Goal: Task Accomplishment & Management: Manage account settings

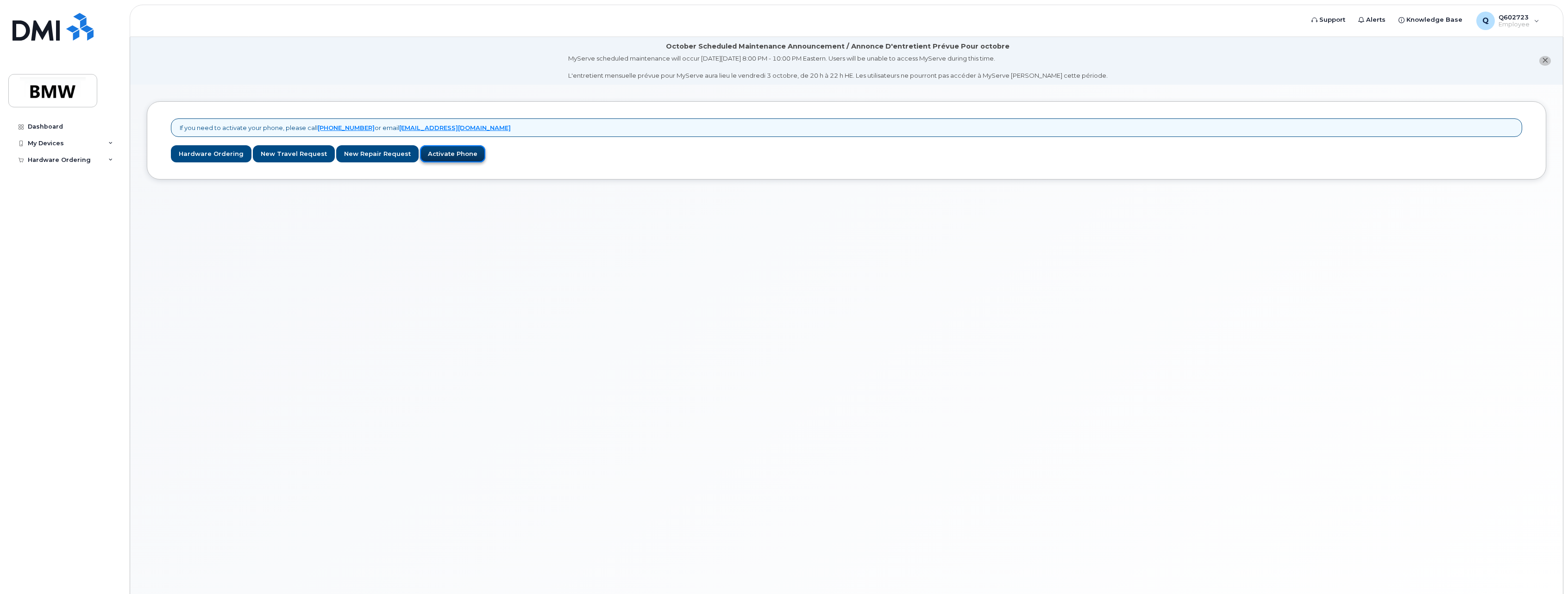
click at [447, 155] on link "Activate Phone" at bounding box center [452, 154] width 65 height 17
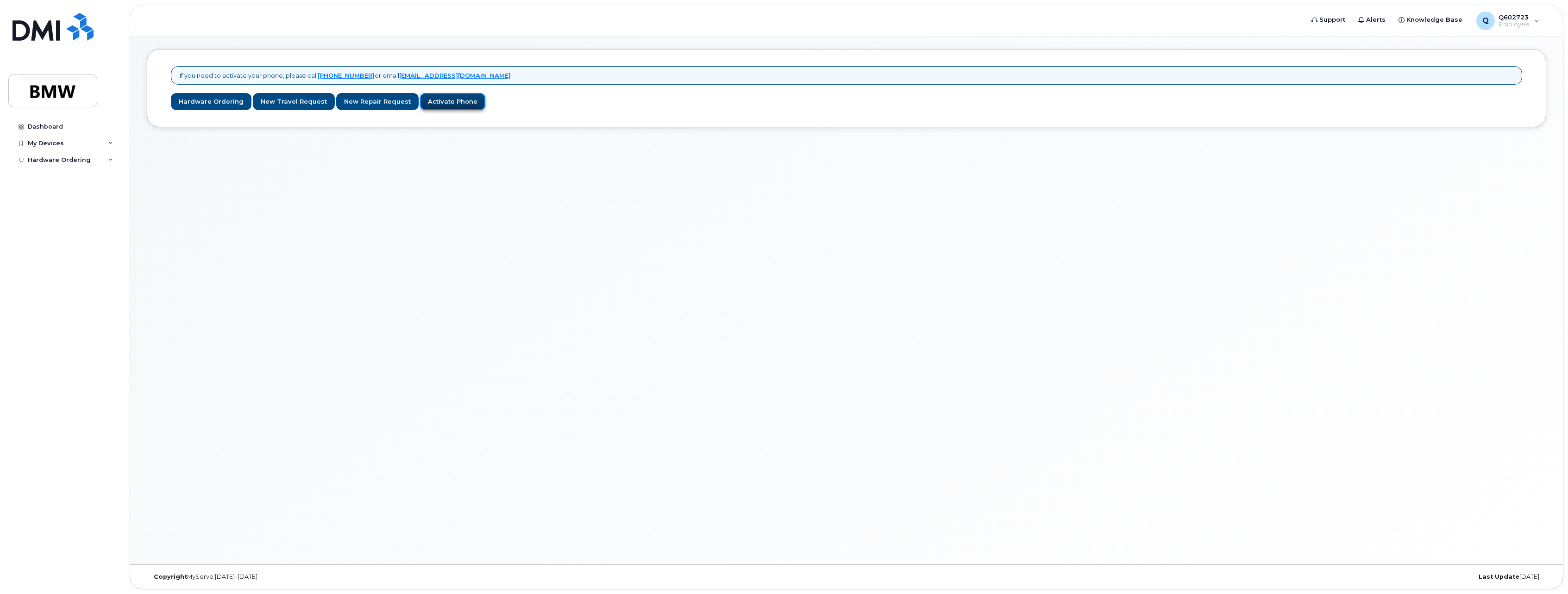
click at [447, 101] on link "Activate Phone" at bounding box center [452, 101] width 65 height 17
click at [440, 101] on link "Activate Phone" at bounding box center [452, 101] width 65 height 17
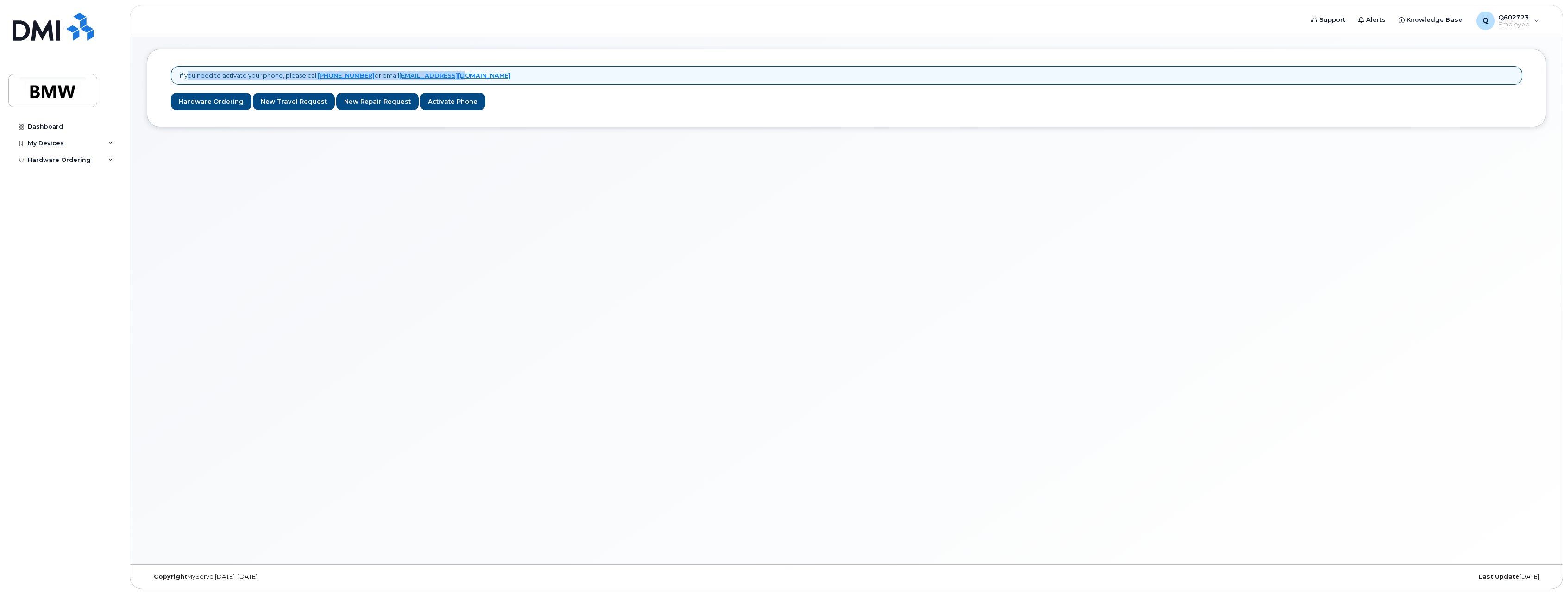
drag, startPoint x: 186, startPoint y: 71, endPoint x: 533, endPoint y: 73, distance: 347.0
click at [528, 73] on div "If you need to activate your phone, please call 1-877-689-8289 or email noreply…" at bounding box center [846, 75] width 1351 height 19
click at [556, 123] on div "If you need to activate your phone, please call 1-877-689-8289 or email noreply…" at bounding box center [847, 88] width 1400 height 78
click at [440, 94] on link "Activate Phone" at bounding box center [452, 101] width 65 height 17
drag, startPoint x: 463, startPoint y: 105, endPoint x: 408, endPoint y: 238, distance: 143.9
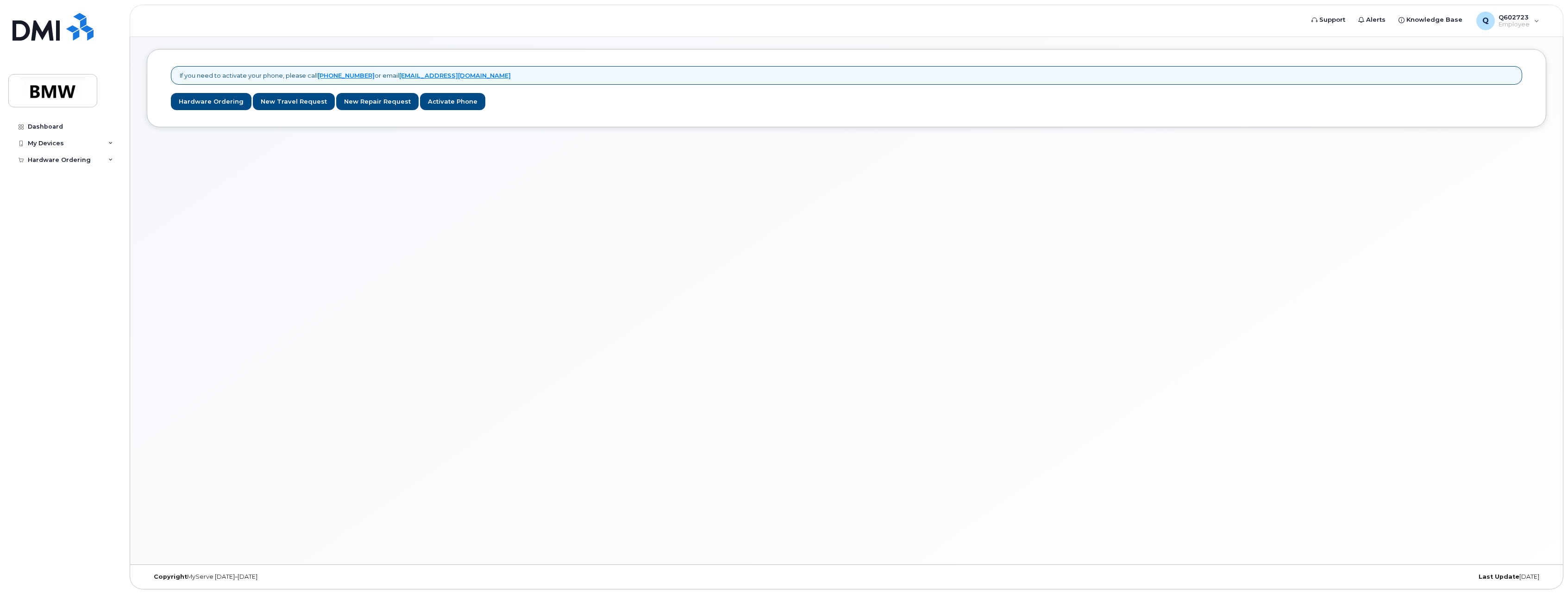
click at [408, 238] on div "If you need to activate your phone, please call 1-877-689-8289 or email noreply…" at bounding box center [846, 298] width 1432 height 533
click at [61, 143] on div "My Devices" at bounding box center [46, 143] width 36 height 8
click at [59, 165] on link "Add Device" at bounding box center [72, 160] width 96 height 17
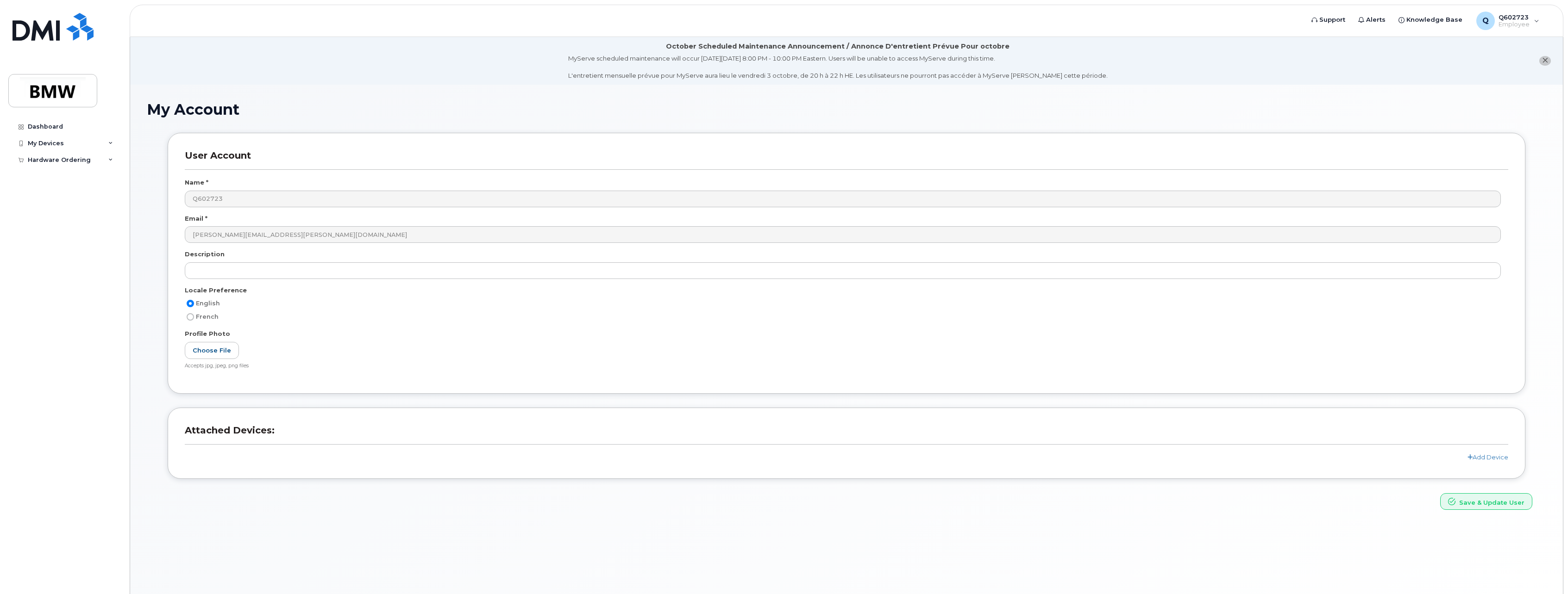
scroll to position [46, 0]
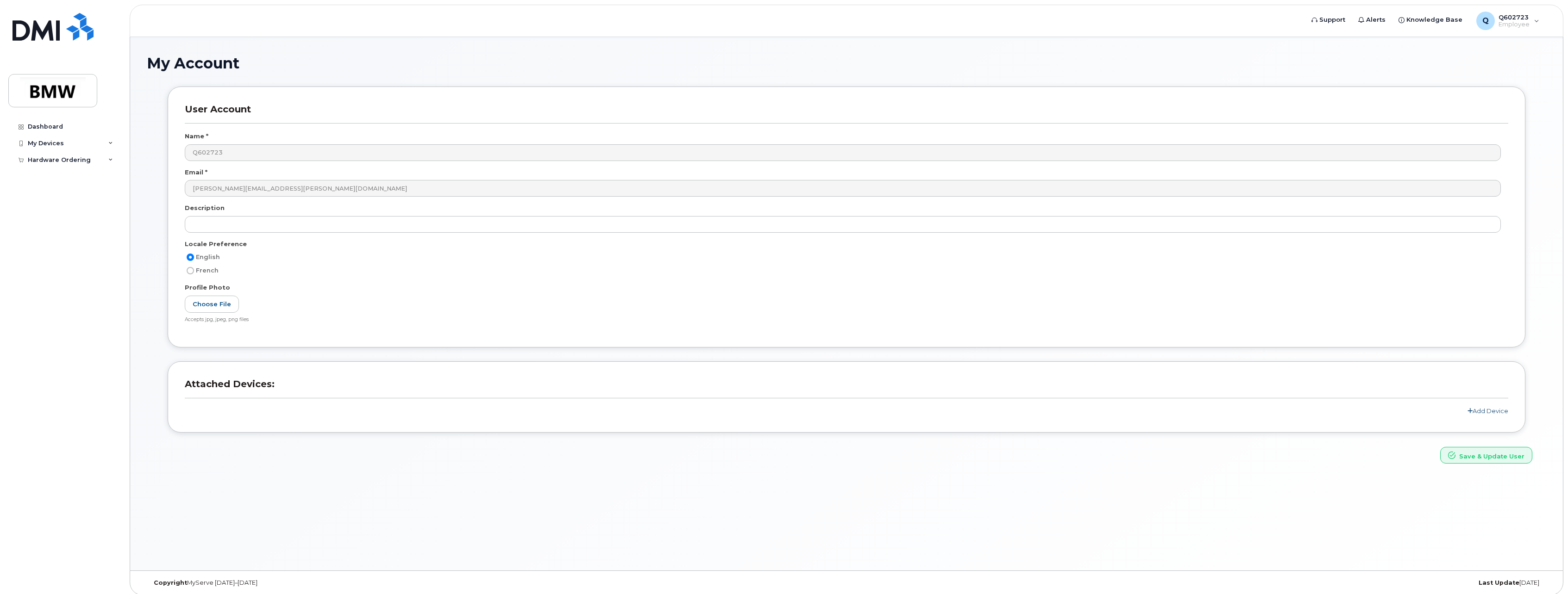
click at [1482, 410] on link "Add Device" at bounding box center [1488, 411] width 41 height 8
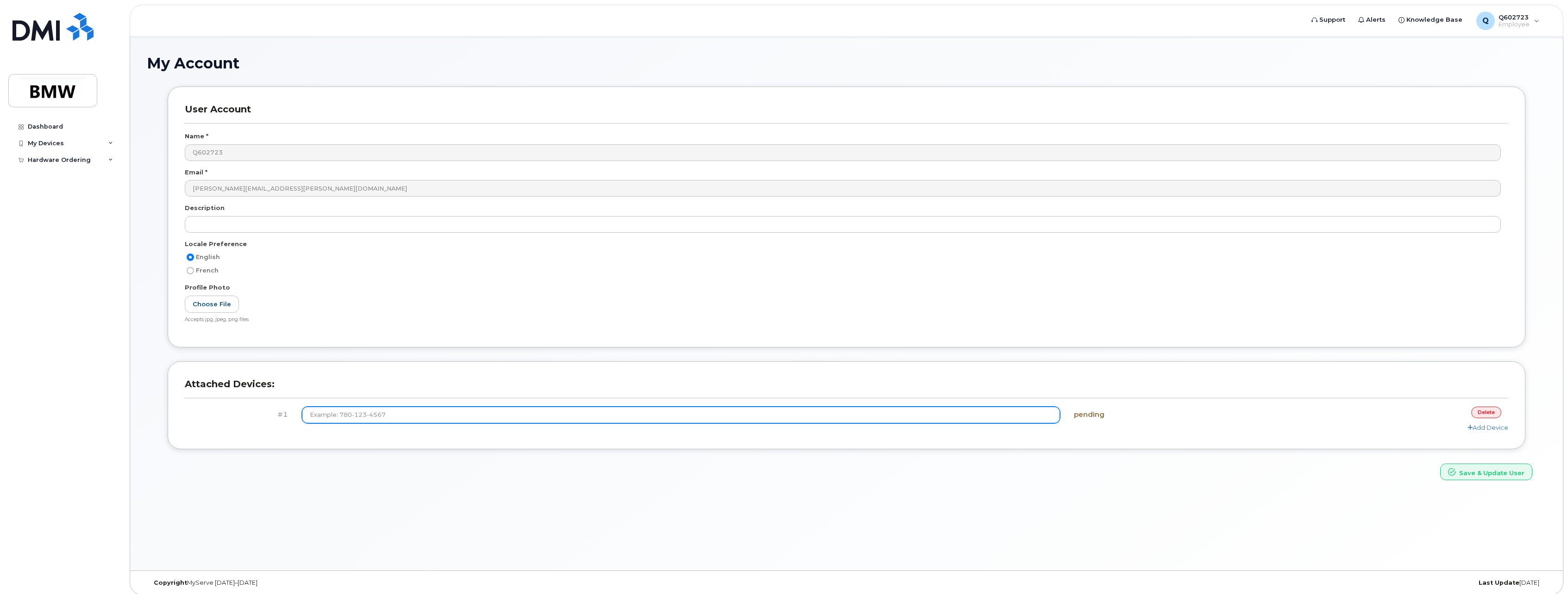
drag, startPoint x: 364, startPoint y: 416, endPoint x: 374, endPoint y: 415, distance: 10.0
click at [364, 416] on input at bounding box center [681, 415] width 758 height 17
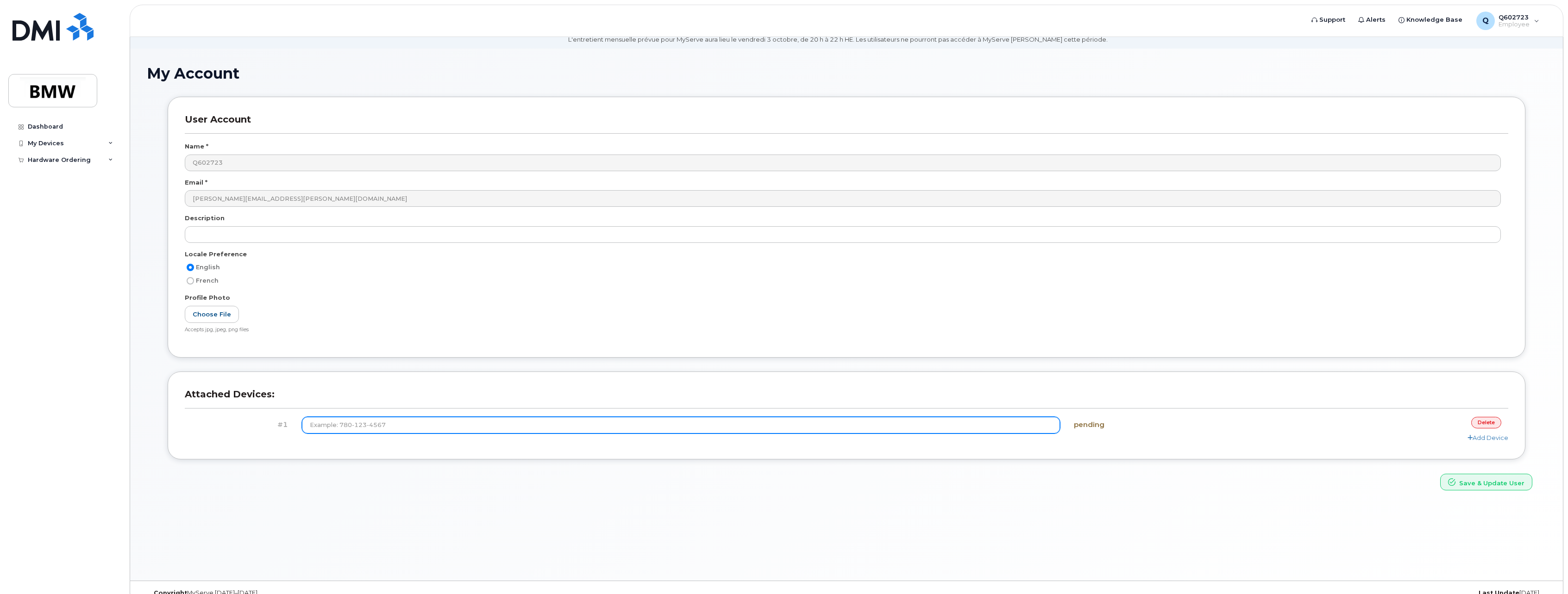
scroll to position [52, 0]
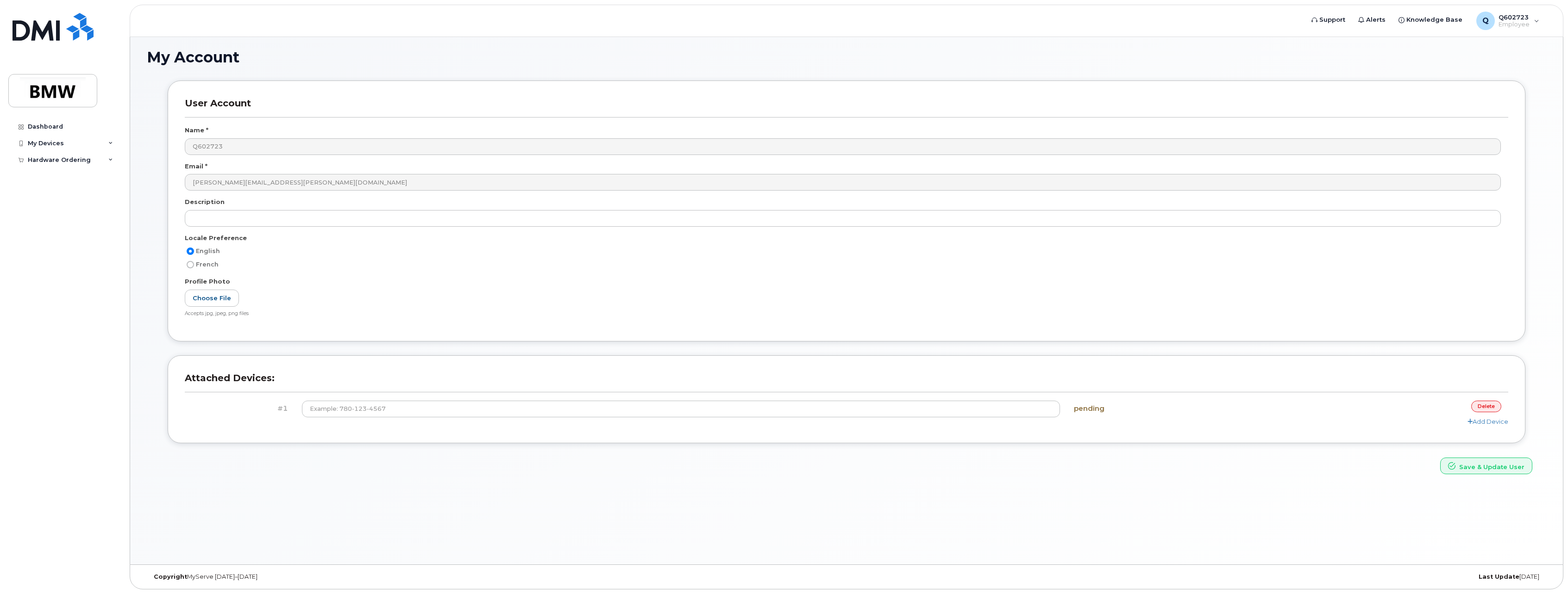
click at [1091, 460] on div "Save & Update User" at bounding box center [847, 466] width 1386 height 17
drag, startPoint x: 1479, startPoint y: 415, endPoint x: 1491, endPoint y: 403, distance: 17.0
click at [1484, 412] on div "#1 pending delete" at bounding box center [846, 410] width 1323 height 17
click at [1491, 403] on link "delete" at bounding box center [1486, 407] width 30 height 12
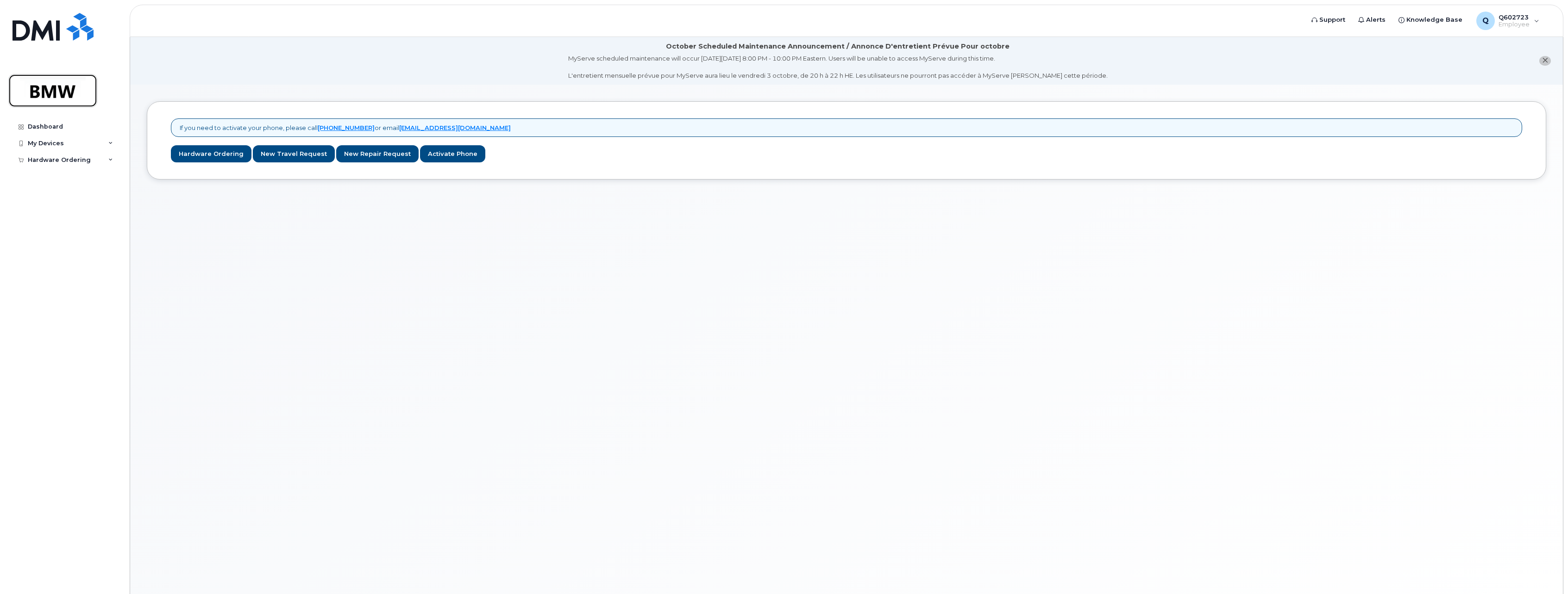
click at [60, 98] on img at bounding box center [53, 91] width 71 height 27
